Goal: Task Accomplishment & Management: Use online tool/utility

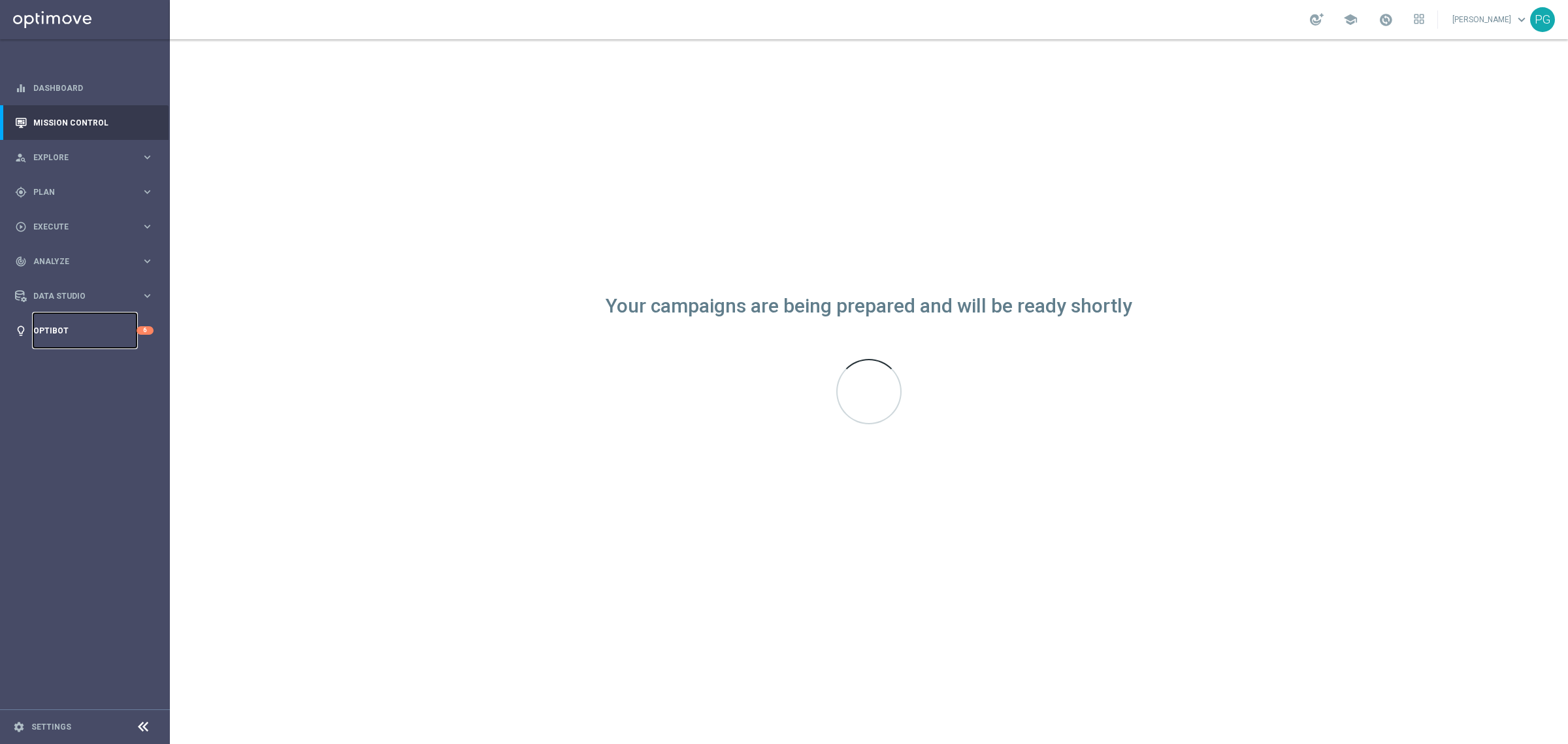
click at [119, 327] on link "Optibot" at bounding box center [85, 330] width 103 height 34
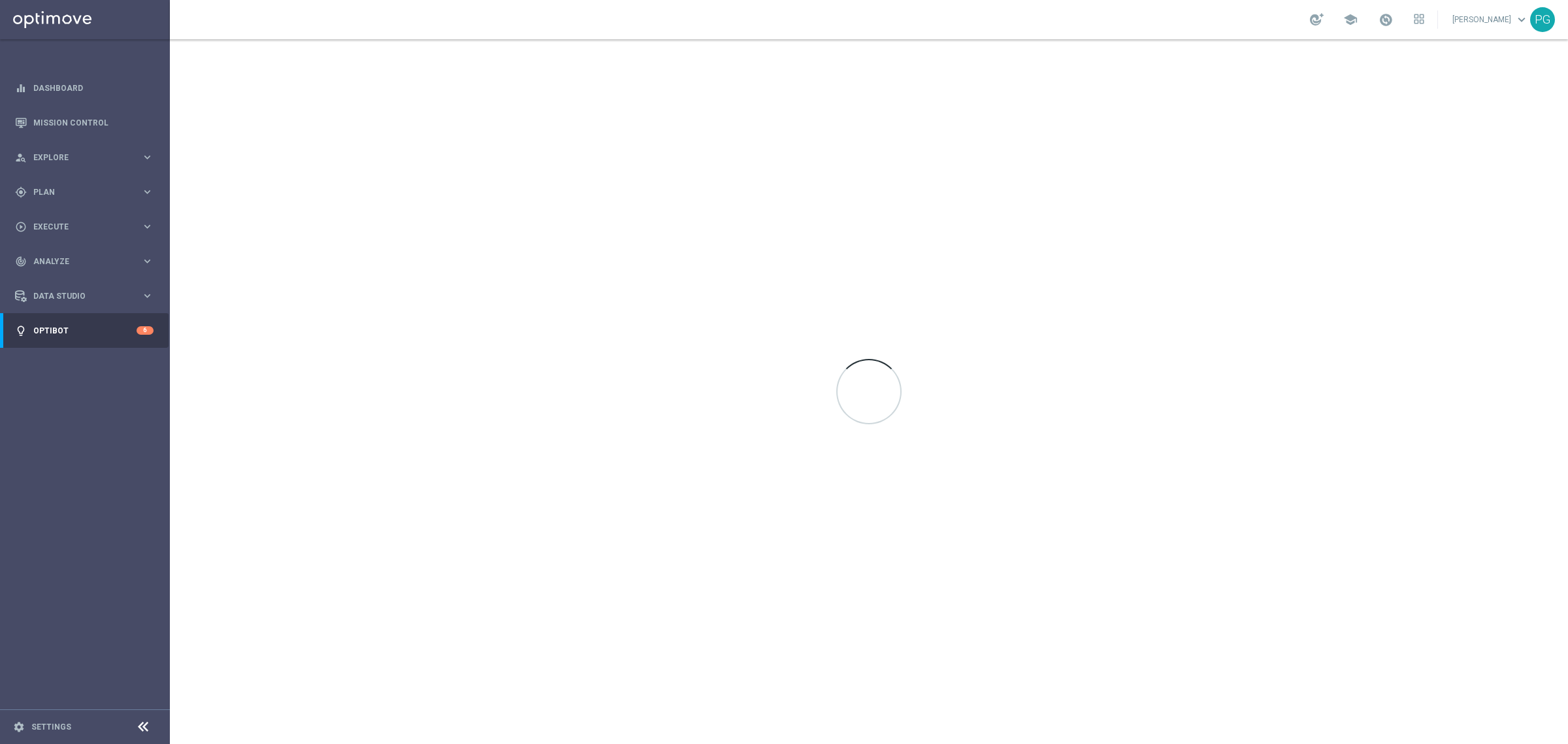
click at [67, 449] on sidenavbar "equalizer Dashboard Mission Control" at bounding box center [85, 372] width 170 height 744
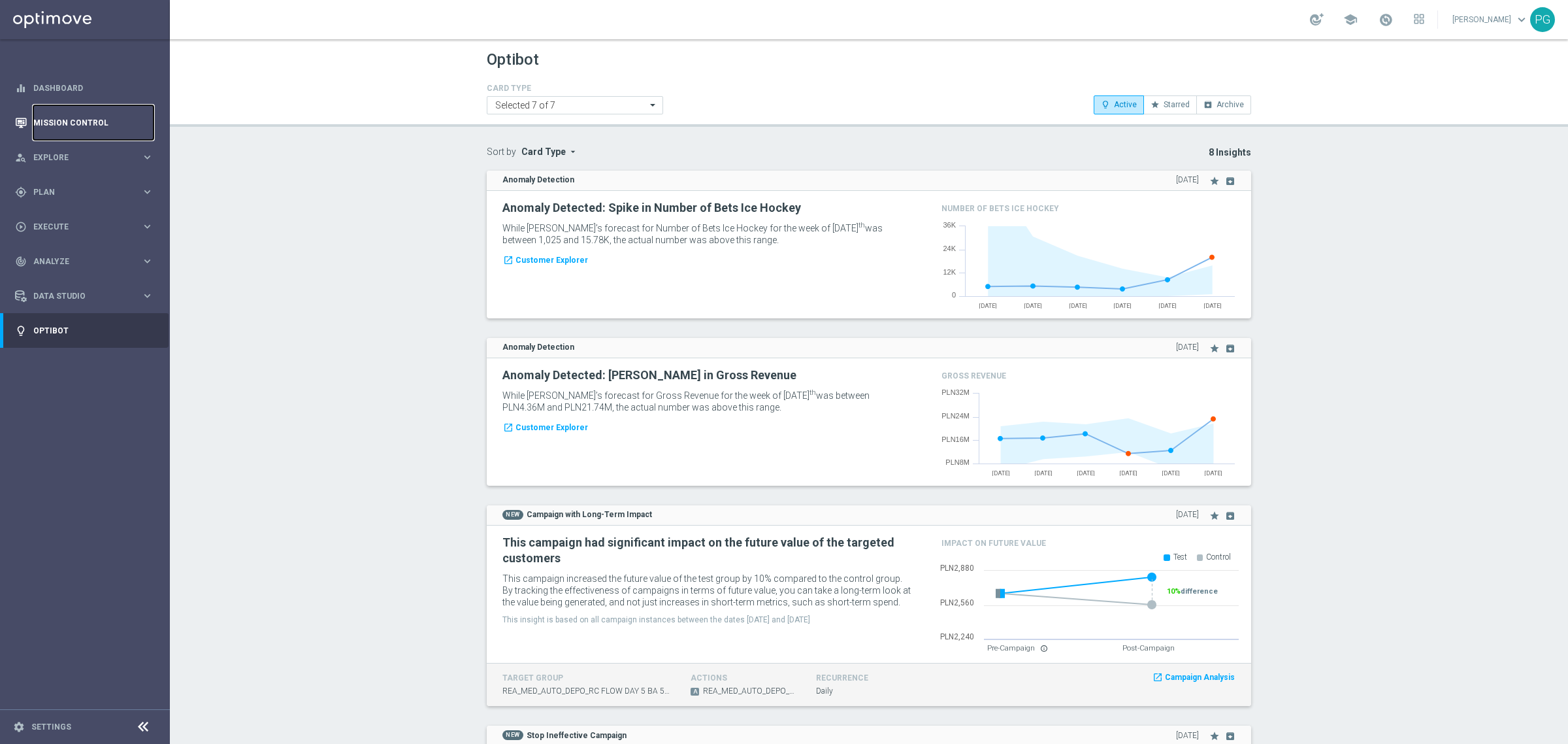
click at [110, 129] on link "Mission Control" at bounding box center [94, 123] width 120 height 34
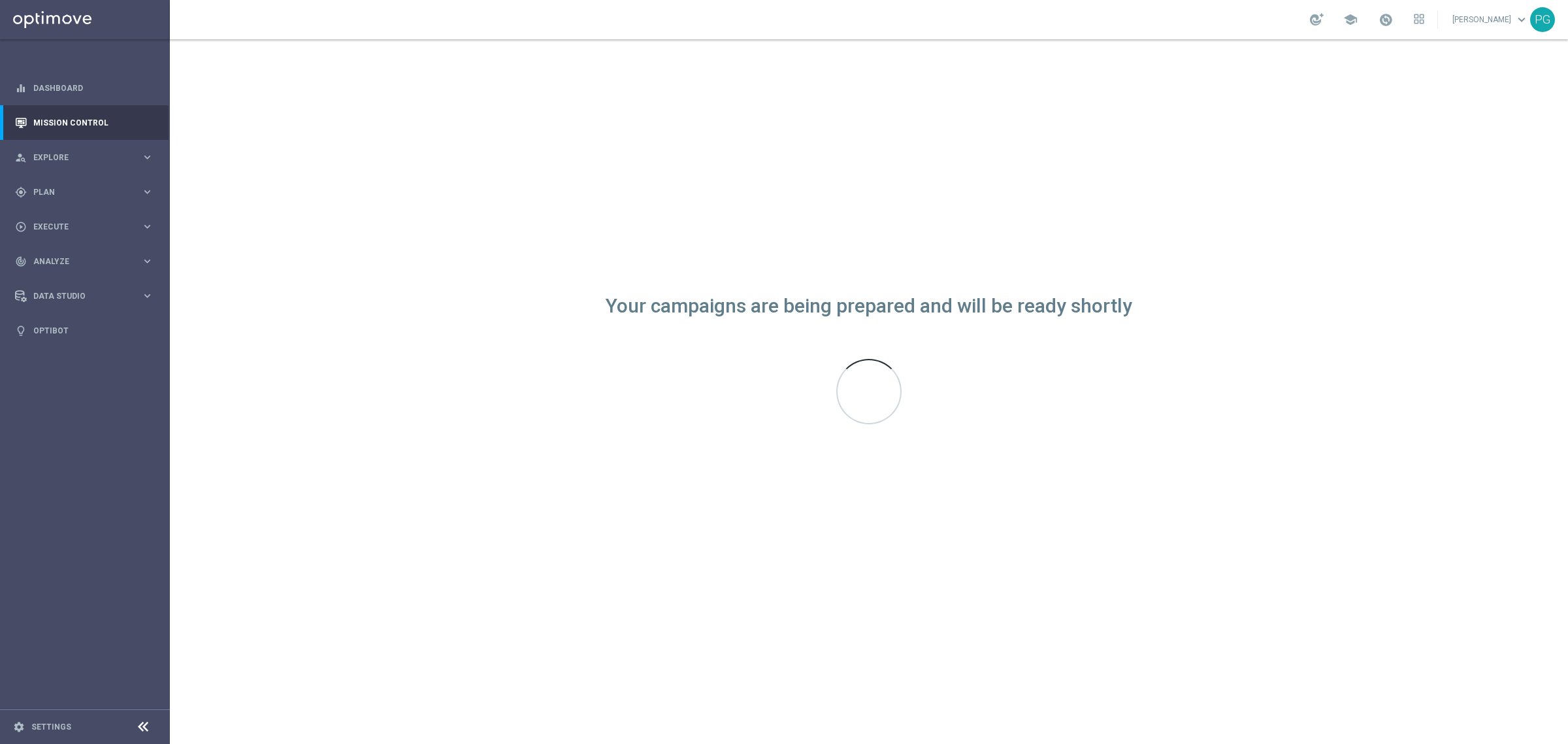
click at [100, 482] on sidenavbar "equalizer Dashboard Mission Control" at bounding box center [85, 372] width 170 height 744
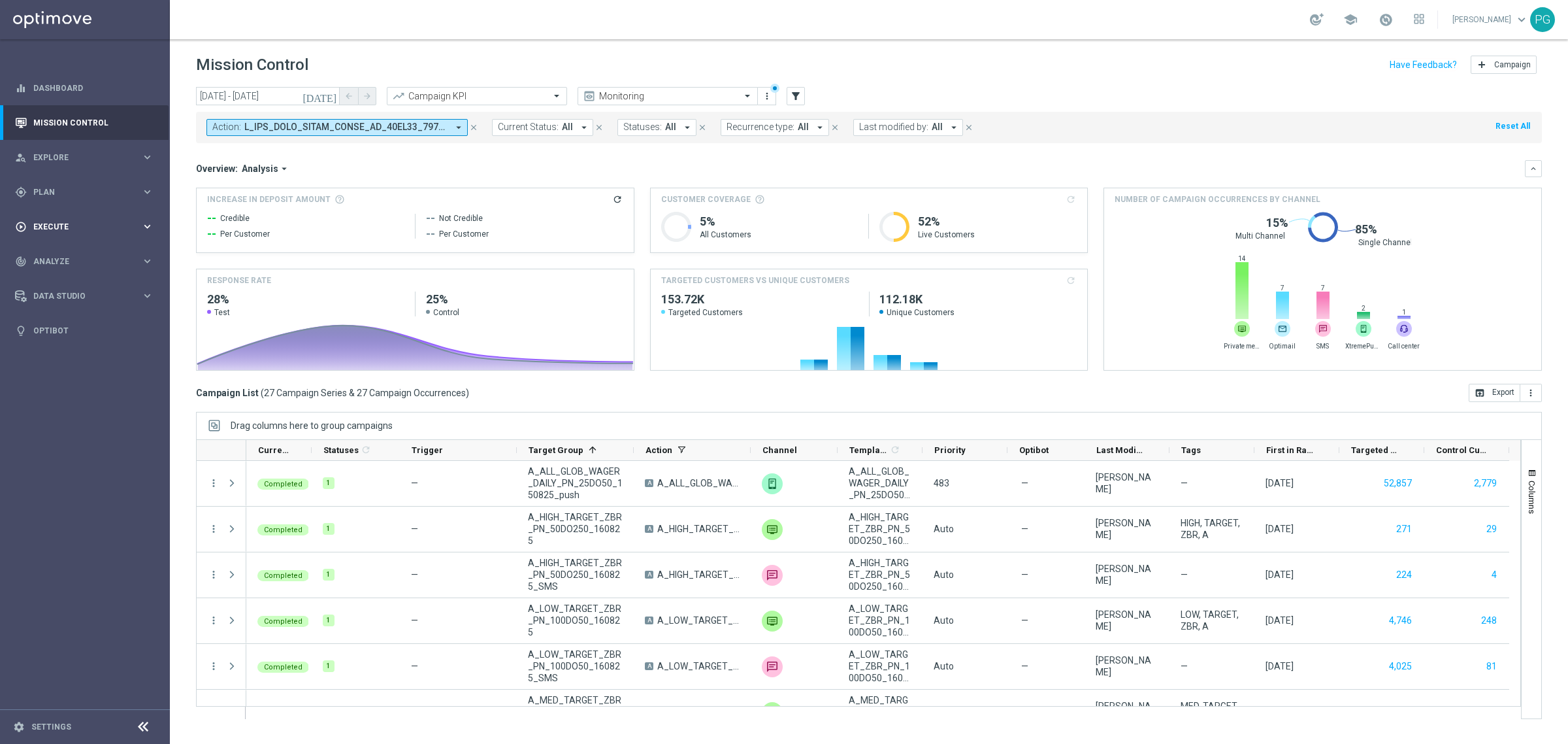
click at [155, 237] on div "play_circle_outline Execute keyboard_arrow_right" at bounding box center [84, 226] width 168 height 34
click at [128, 153] on span "Explore" at bounding box center [87, 157] width 107 height 8
click at [82, 204] on link "Target Group Discovery" at bounding box center [85, 204] width 102 height 11
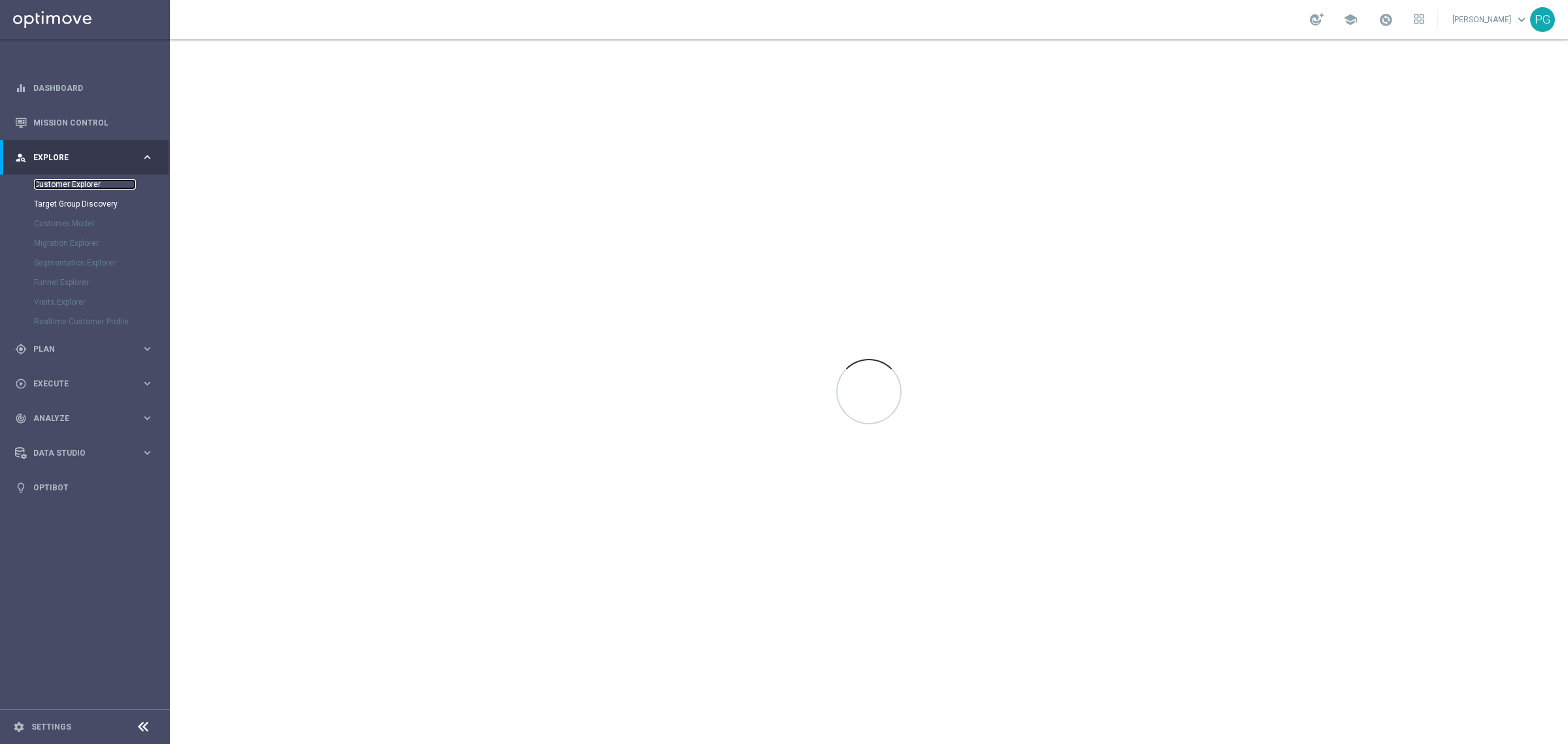
click at [77, 184] on link "Customer Explorer" at bounding box center [85, 184] width 102 height 11
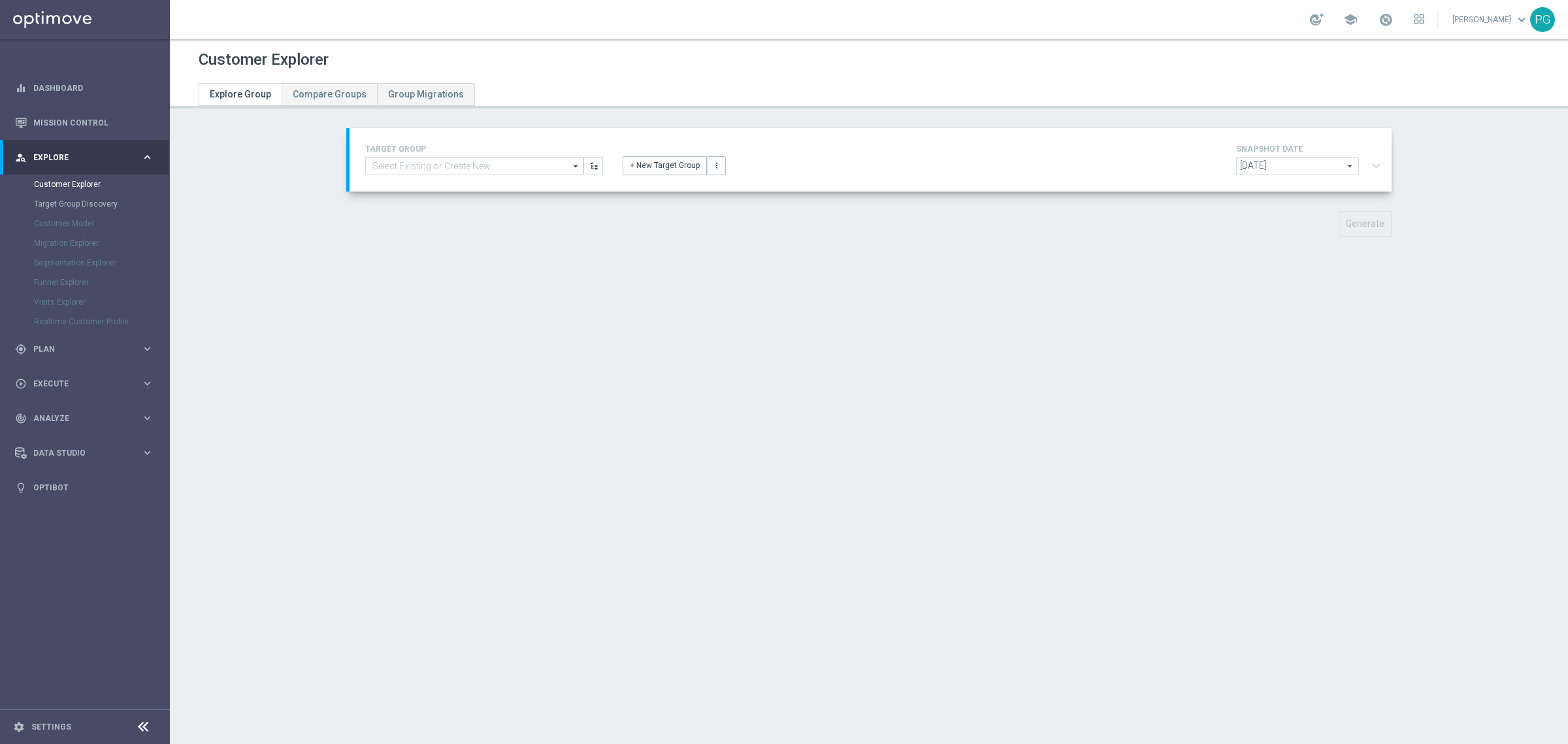
click at [1372, 164] on div "[DATE] [DATE] arrow_drop_down search expand_more" at bounding box center [1312, 168] width 150 height 22
click at [643, 163] on button "+ New Target Group" at bounding box center [665, 166] width 85 height 19
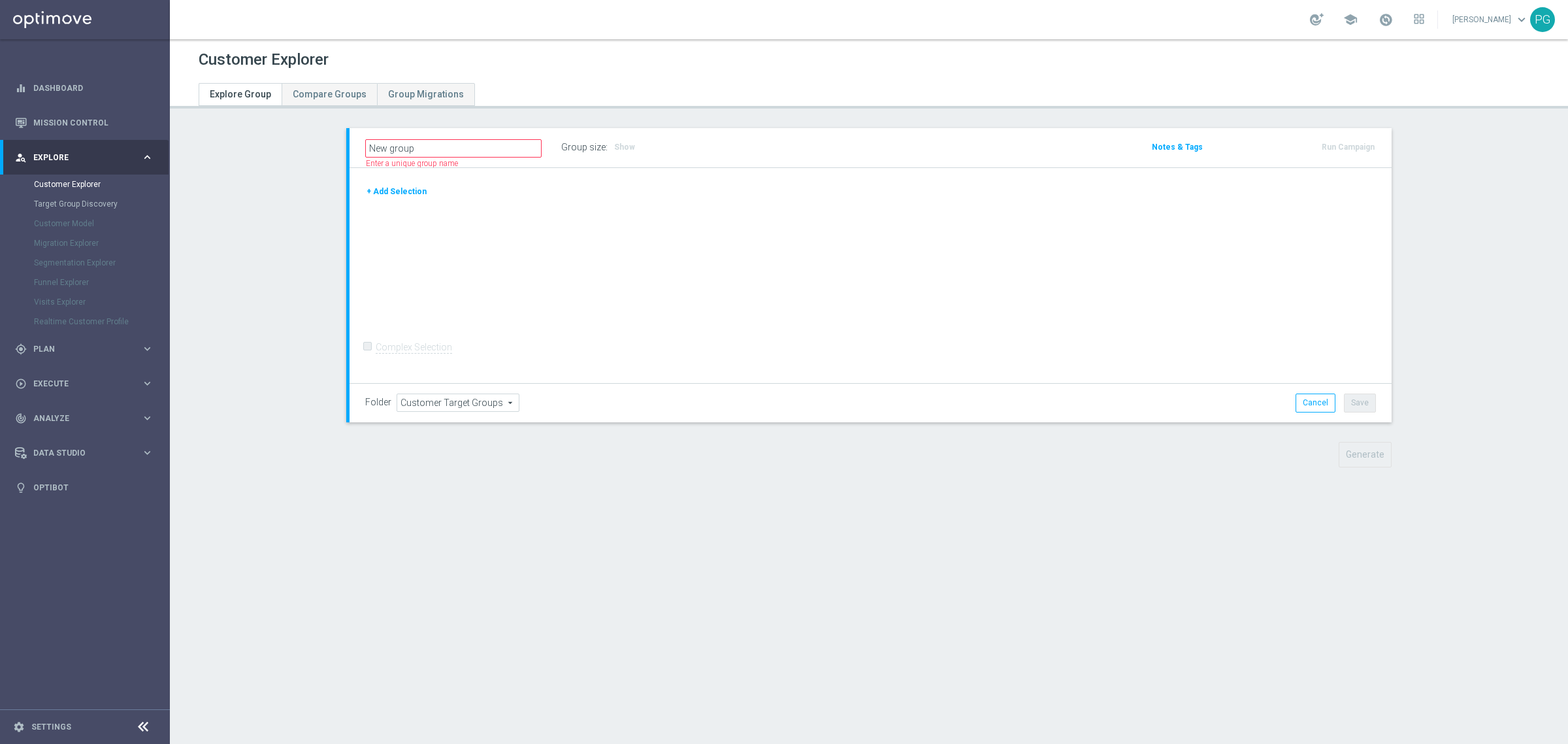
click at [386, 191] on button "+ Add Selection" at bounding box center [397, 191] width 63 height 14
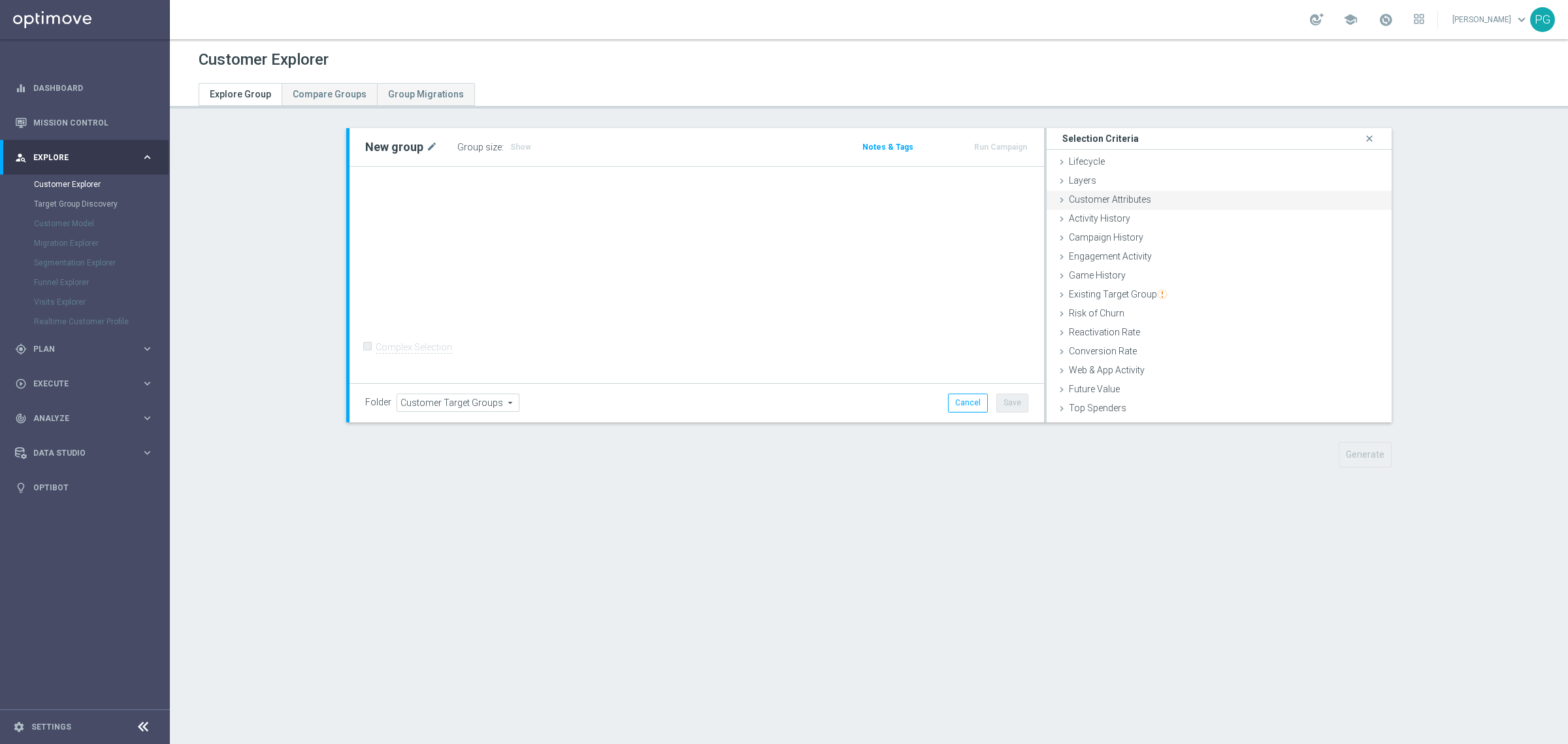
click at [1178, 191] on div "Customer Attributes done" at bounding box center [1219, 200] width 345 height 19
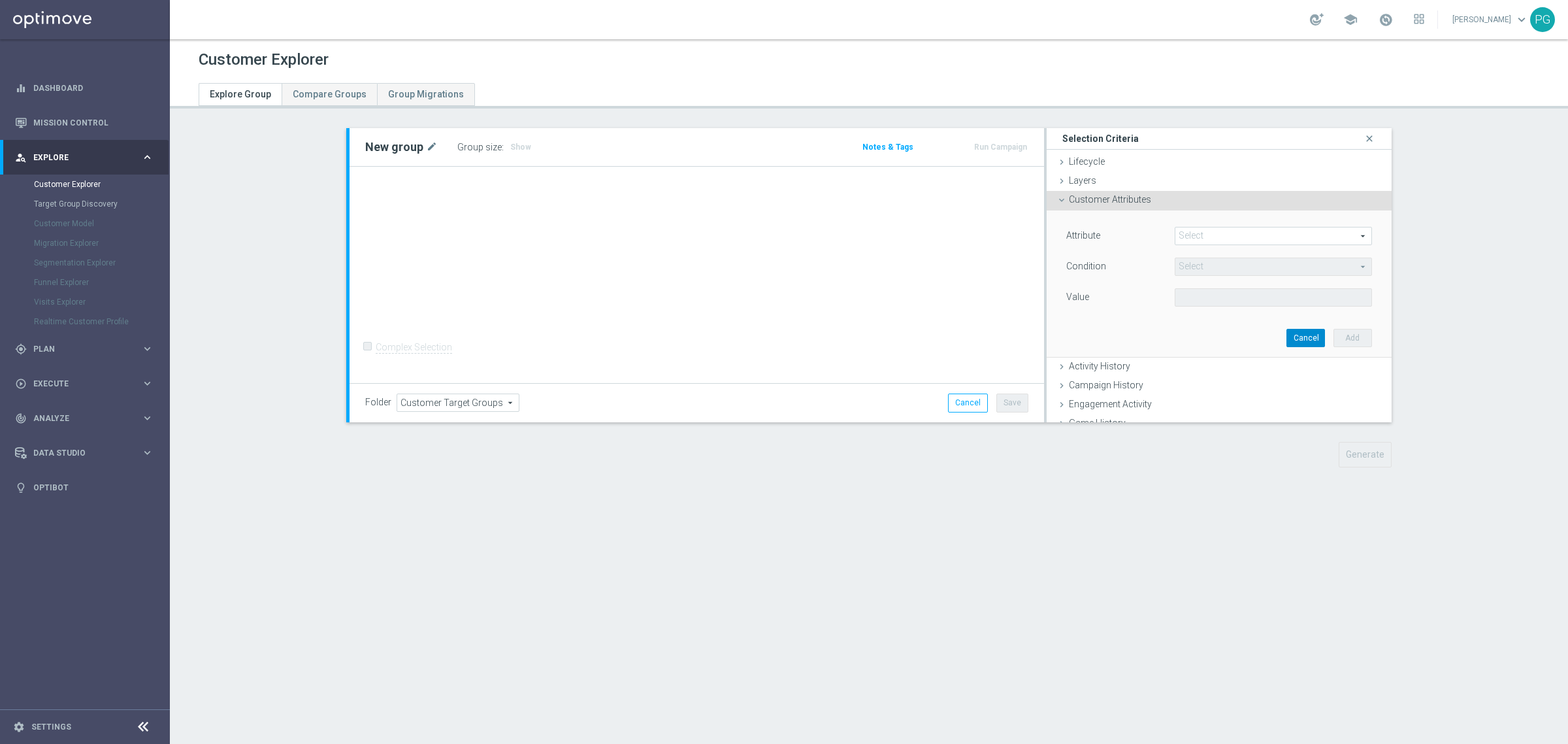
click at [1286, 340] on button "Cancel" at bounding box center [1306, 338] width 39 height 19
